Goal: Navigation & Orientation: Find specific page/section

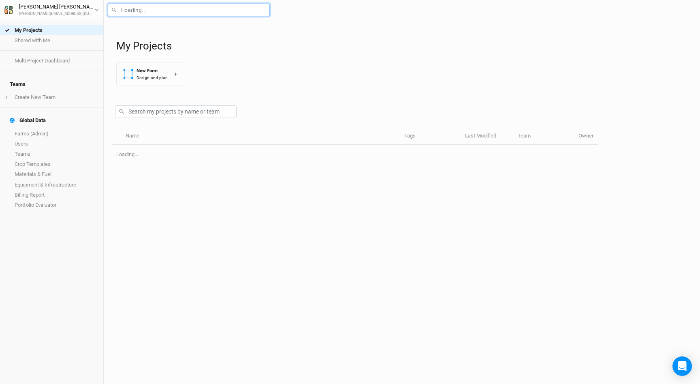
click at [141, 12] on input "text" at bounding box center [189, 10] width 162 height 13
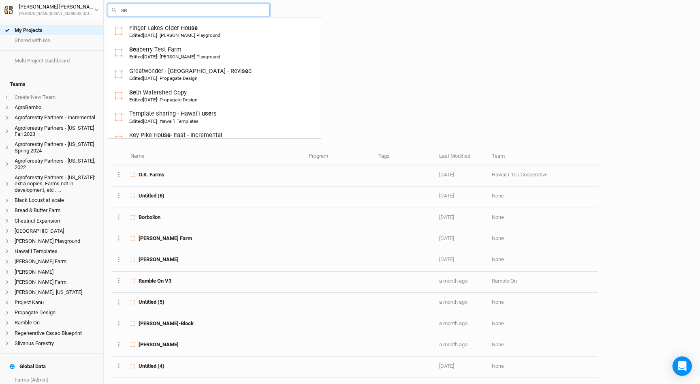
type input "set"
type input "[PERSON_NAME] Copy"
type input "[PERSON_NAME]"
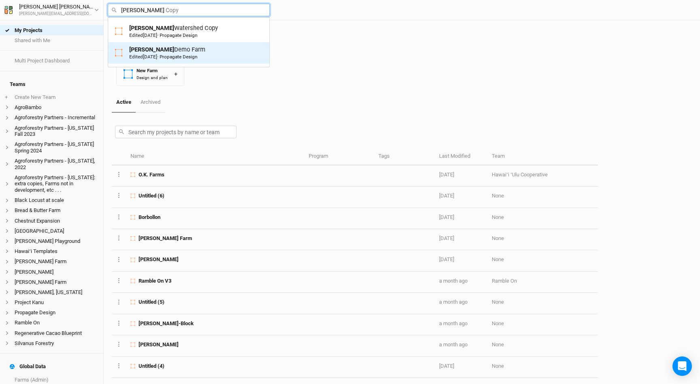
click at [157, 56] on span "[DATE]" at bounding box center [150, 57] width 14 height 6
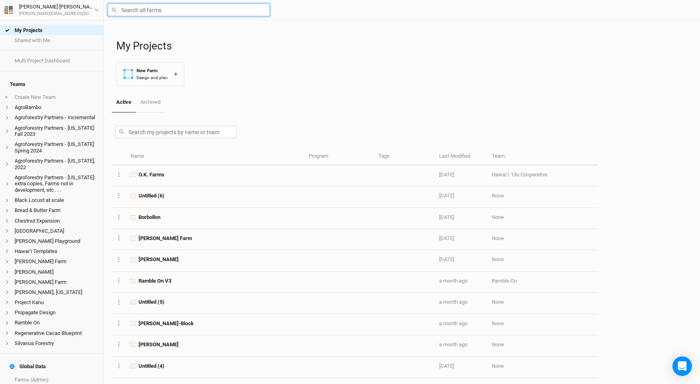
click at [153, 13] on input "text" at bounding box center [189, 10] width 162 height 13
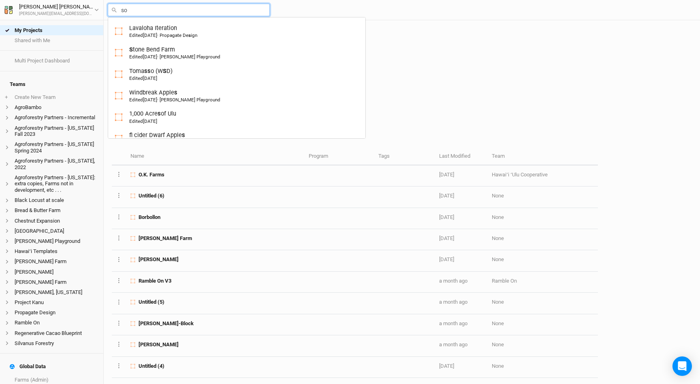
type input "sou"
type input "[GEOGRAPHIC_DATA]"
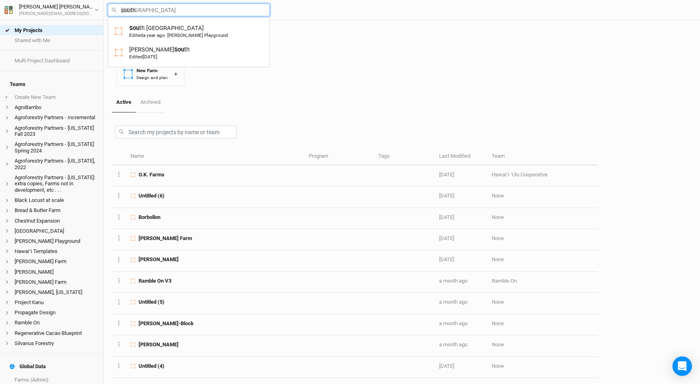
type input "south d"
type input "south"
type input "[GEOGRAPHIC_DATA]"
type input "so"
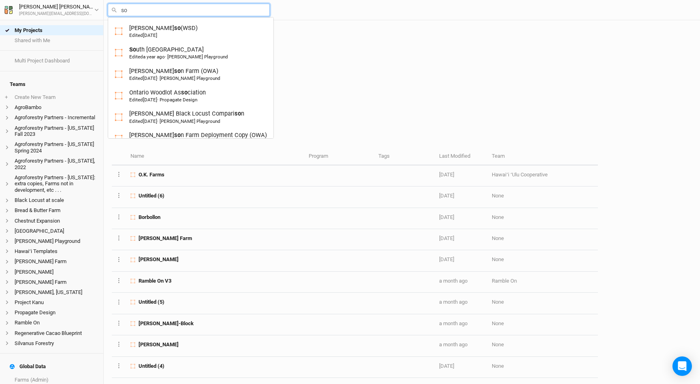
type input "s"
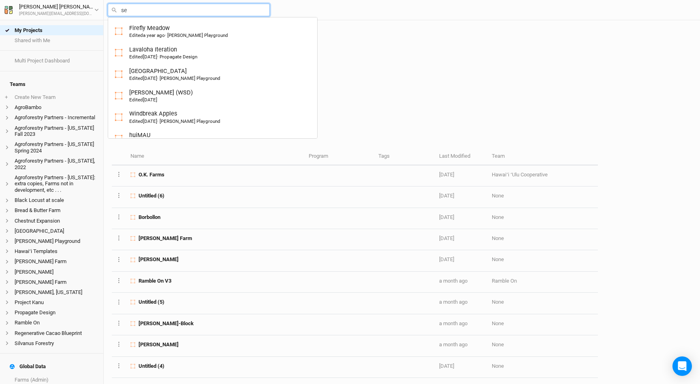
type input "set"
type input "[PERSON_NAME] Copy"
type input "[PERSON_NAME]"
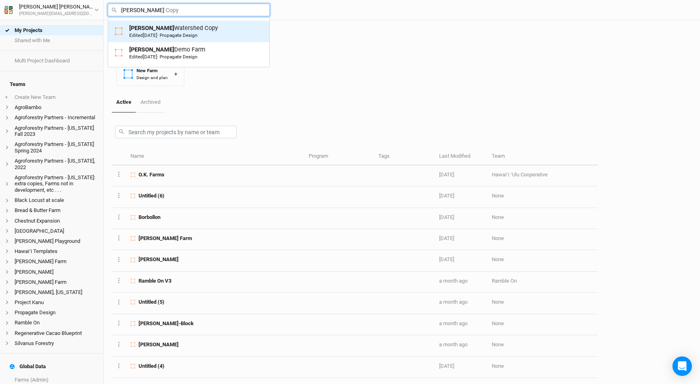
click at [174, 35] on div "Edited [DATE] · Propagate Design" at bounding box center [163, 35] width 68 height 6
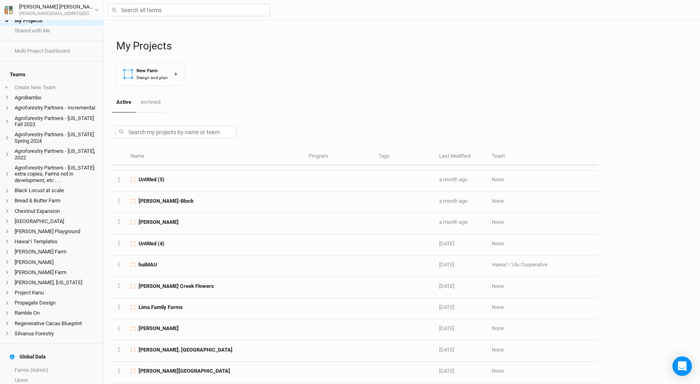
scroll to position [128, 0]
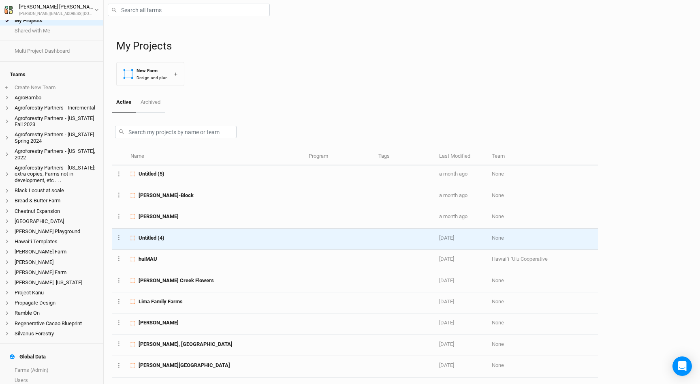
click at [183, 232] on td "Untitled (4)" at bounding box center [215, 238] width 178 height 21
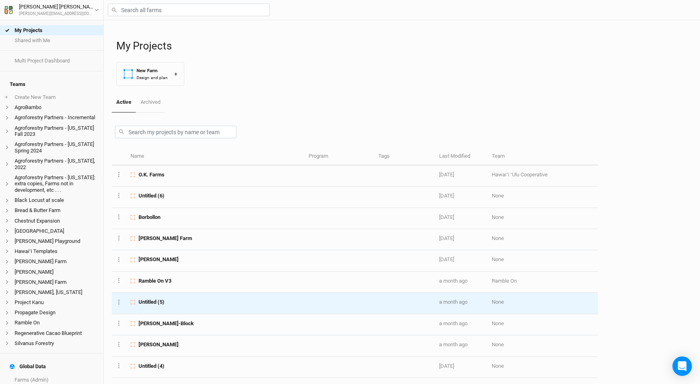
click at [205, 307] on td "Untitled (5)" at bounding box center [215, 302] width 178 height 21
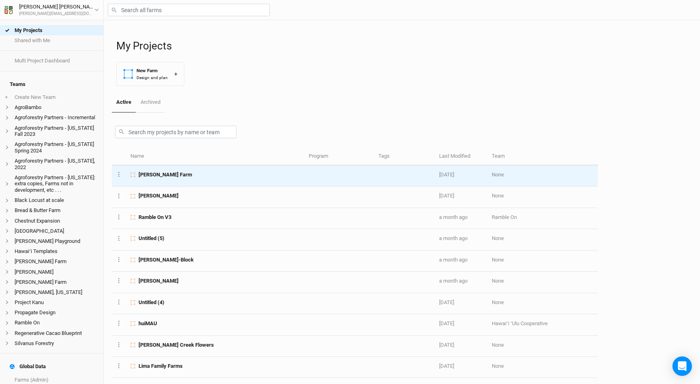
scroll to position [72, 0]
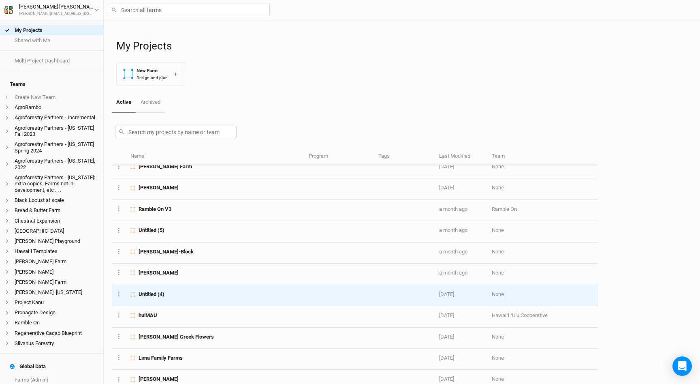
click at [167, 298] on td "Untitled (4)" at bounding box center [215, 295] width 178 height 21
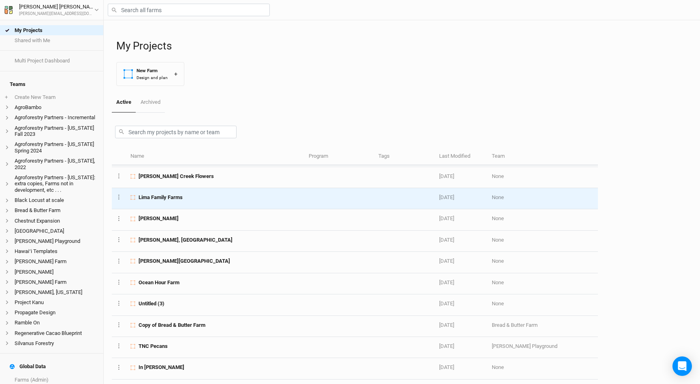
scroll to position [232, 0]
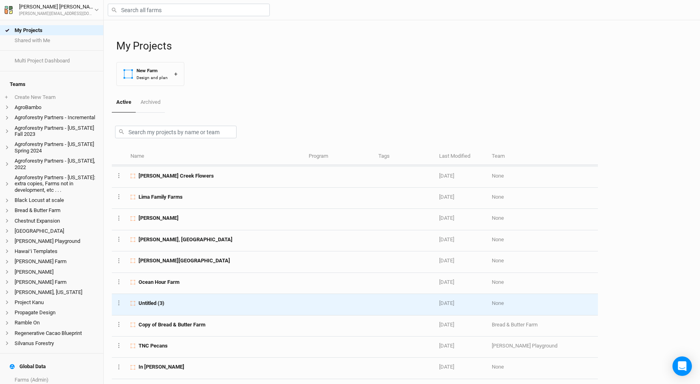
click at [192, 305] on div "Untitled (3)" at bounding box center [214, 302] width 169 height 7
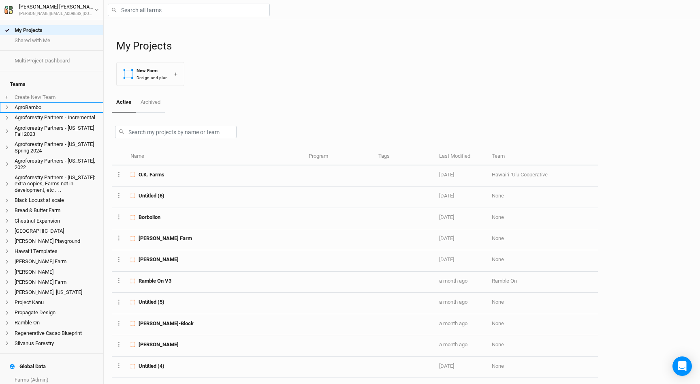
click at [60, 102] on li "AgroBambo" at bounding box center [51, 107] width 103 height 10
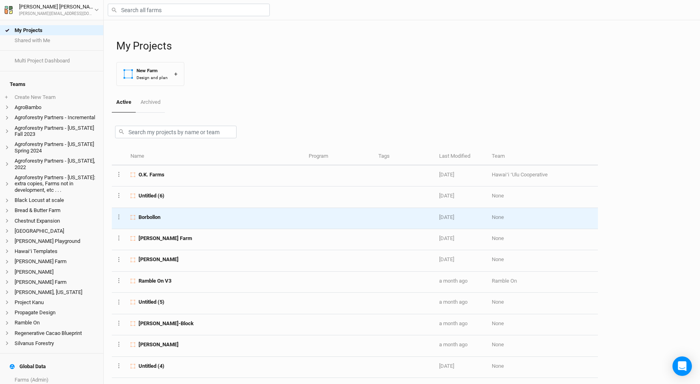
click at [190, 225] on td "Borbollon" at bounding box center [215, 218] width 178 height 21
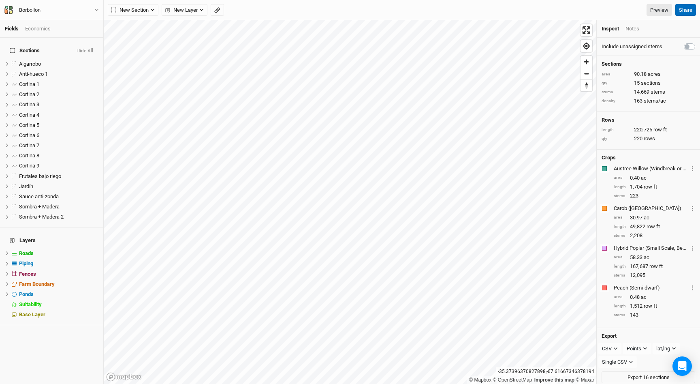
click at [687, 13] on button "Share" at bounding box center [685, 10] width 21 height 12
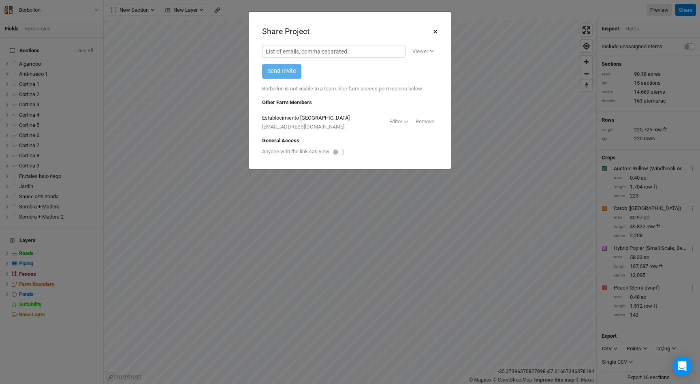
click at [436, 29] on button "×" at bounding box center [435, 32] width 5 height 14
